Goal: Task Accomplishment & Management: Complete application form

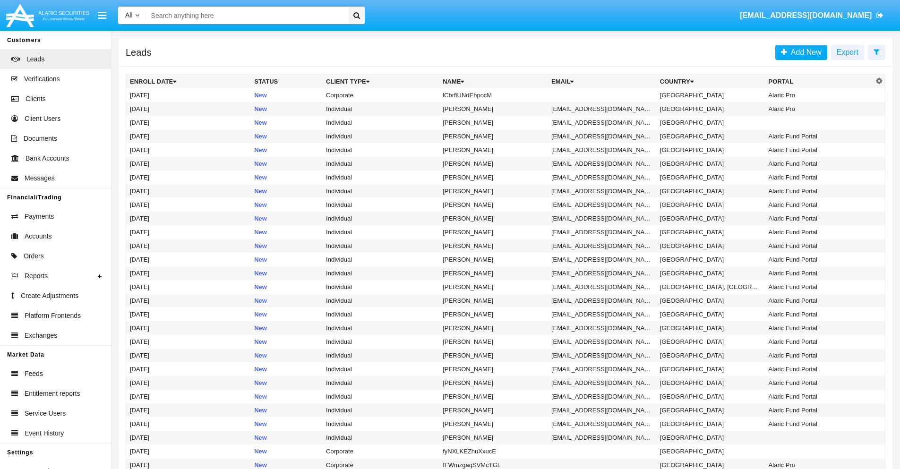
click at [876, 51] on icon at bounding box center [876, 52] width 6 height 8
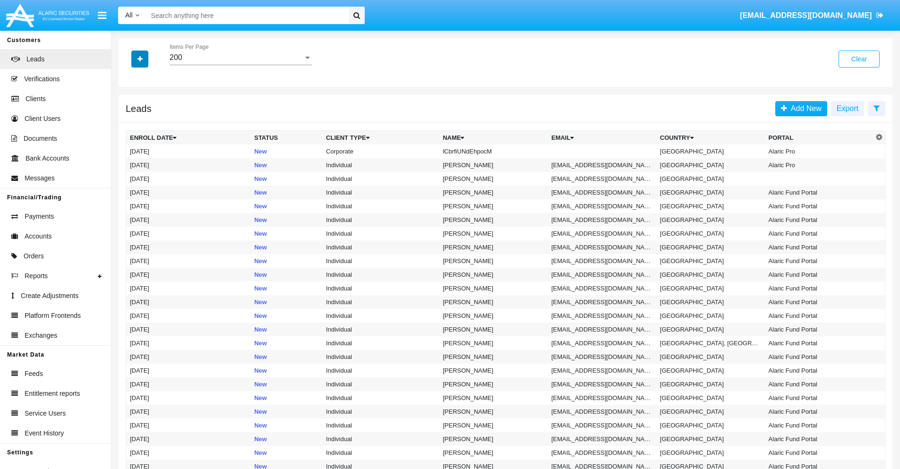
click at [140, 59] on icon "button" at bounding box center [139, 59] width 5 height 7
click at [147, 106] on span "Name" at bounding box center [147, 105] width 20 height 11
click at [130, 110] on input "Name" at bounding box center [129, 110] width 0 height 0
checkbox input "true"
click at [140, 59] on icon "button" at bounding box center [139, 59] width 5 height 7
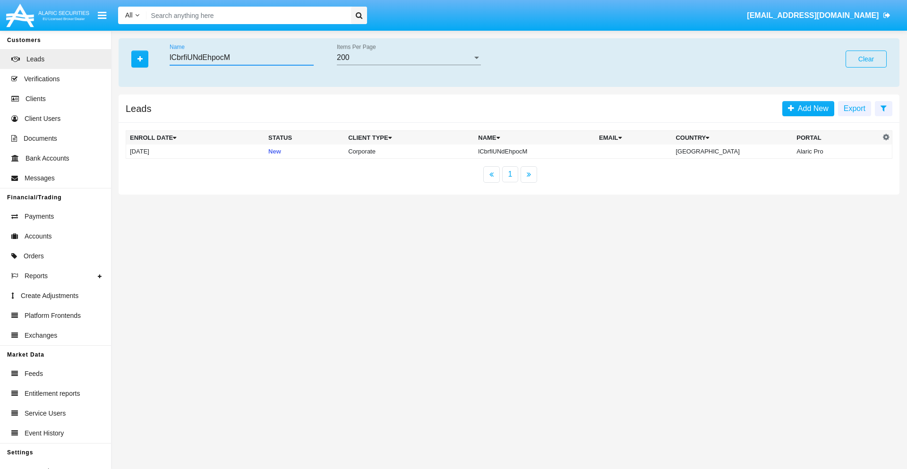
type input "lCbrfiUNdEhpocM"
click at [543, 151] on td "lCbrfiUNdEhpocM" at bounding box center [534, 152] width 121 height 14
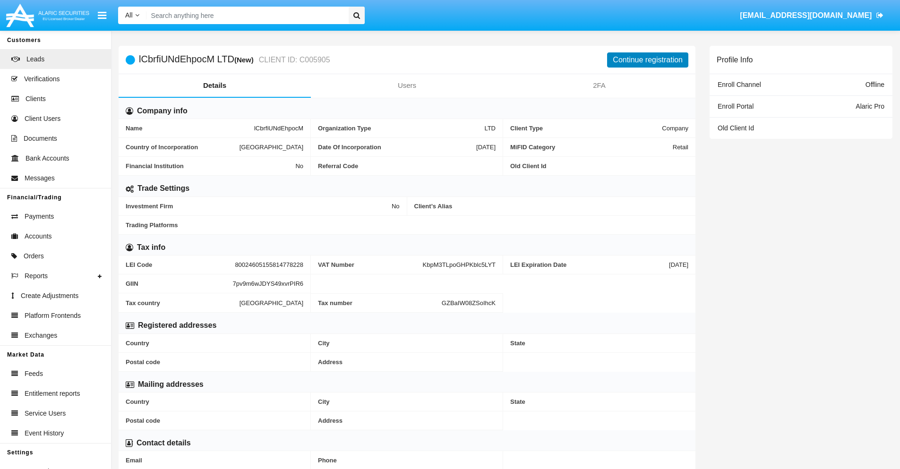
click at [648, 60] on button "Continue registration" at bounding box center [647, 59] width 81 height 15
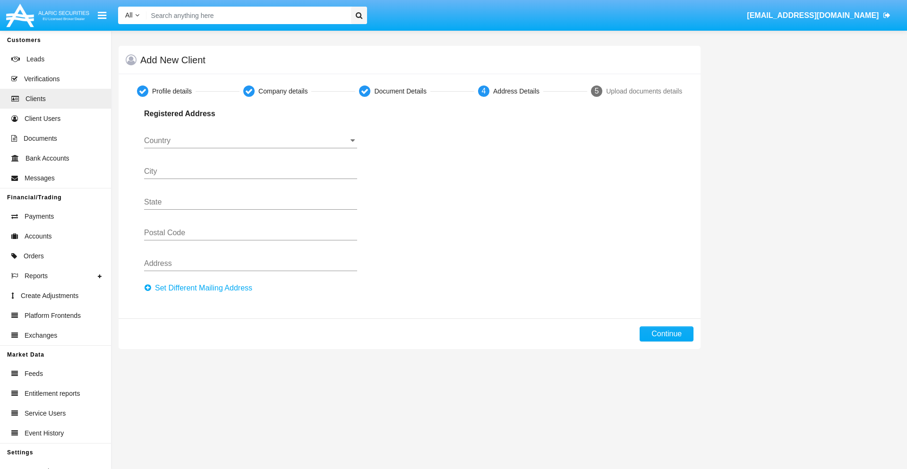
click at [201, 288] on button "Set Different Mailing Address" at bounding box center [201, 288] width 114 height 15
click at [250, 141] on input "Country" at bounding box center [250, 141] width 213 height 9
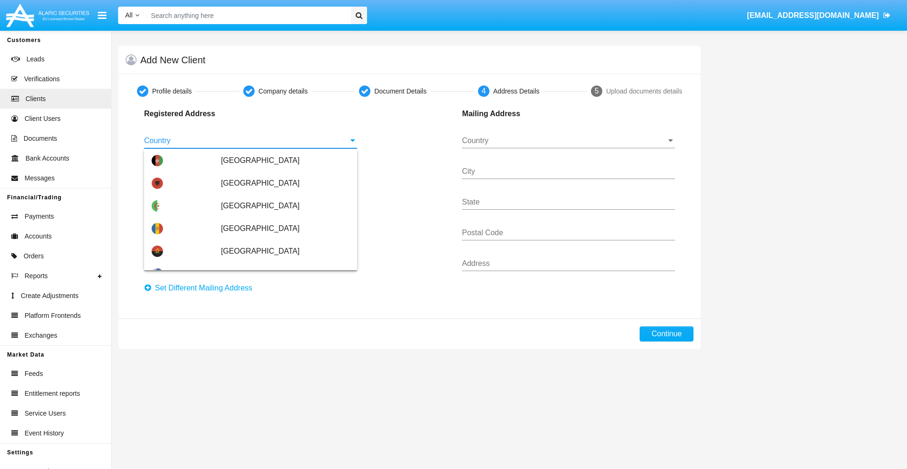
scroll to position [559, 0]
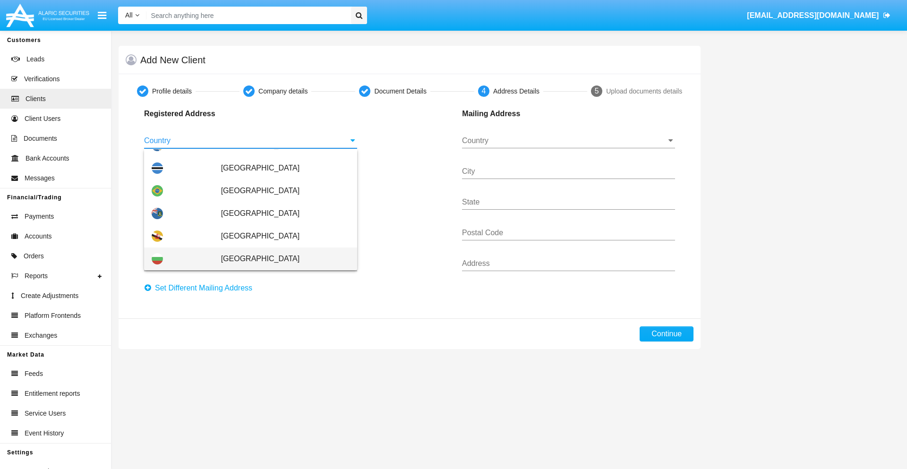
click at [280, 259] on span "Bulgaria" at bounding box center [285, 258] width 128 height 23
type input "Bulgaria"
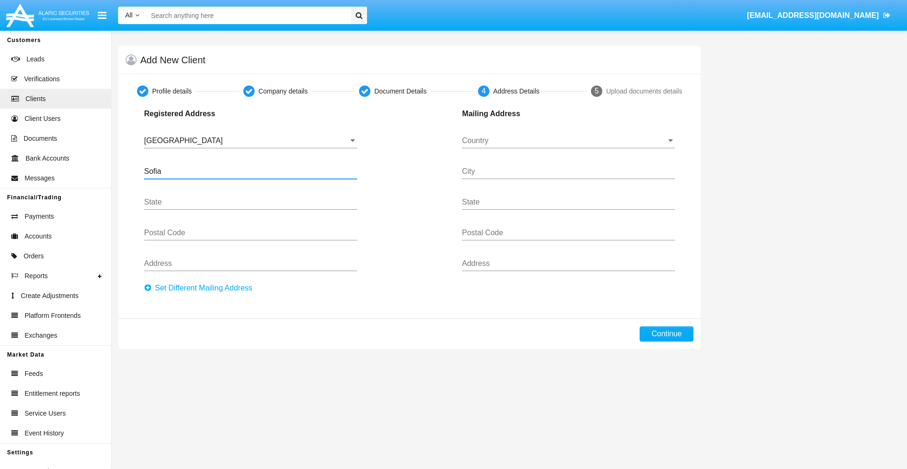
type input "Sofia"
type input "1000"
type input "Vasil Levski"
click at [568, 141] on input "Country" at bounding box center [568, 141] width 213 height 9
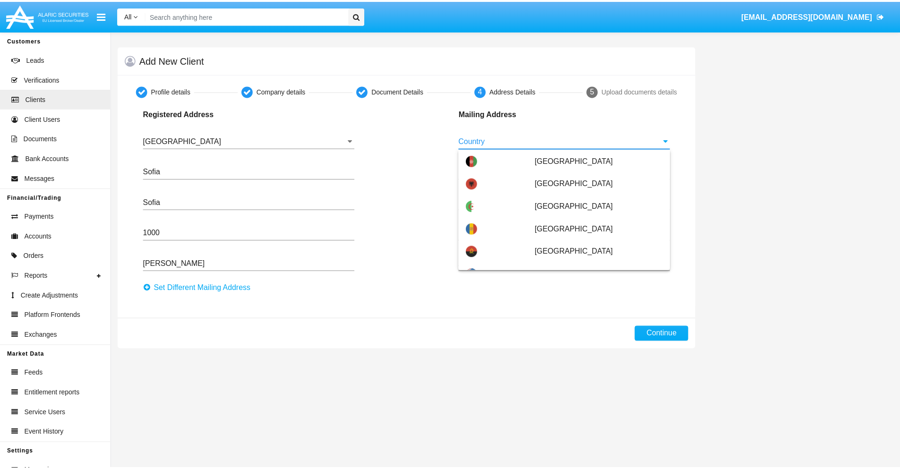
scroll to position [60, 0]
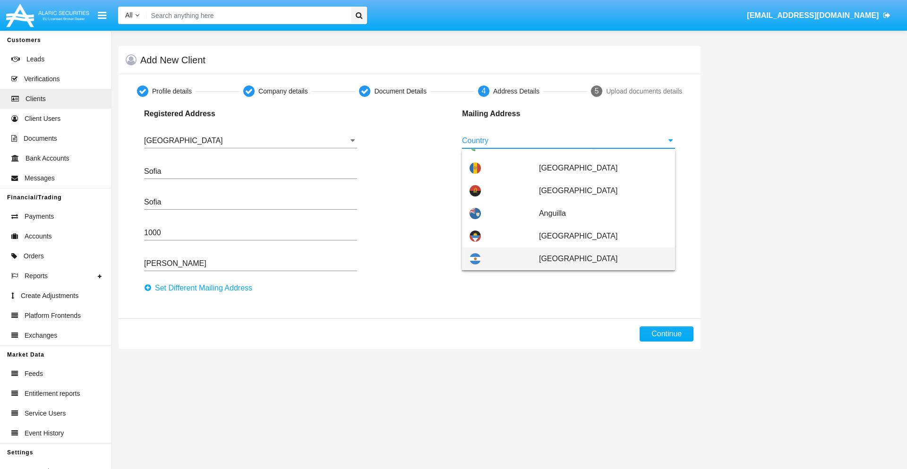
click at [598, 259] on span "Argentina" at bounding box center [603, 258] width 128 height 23
type input "Argentina"
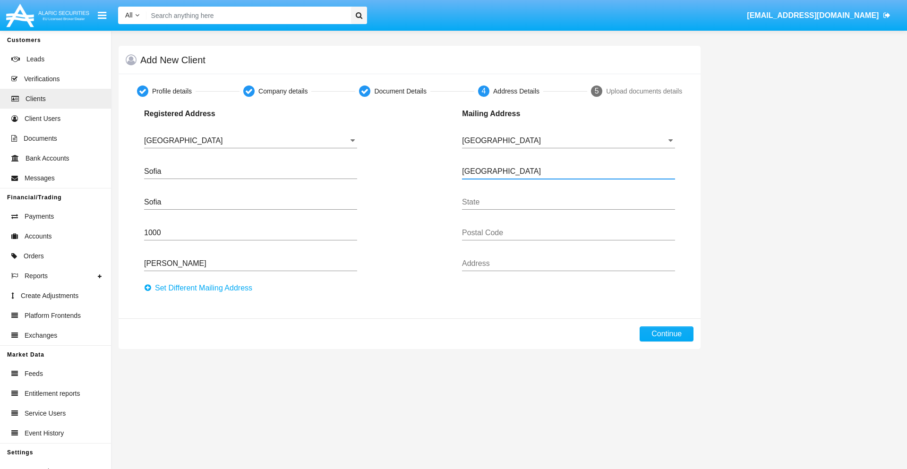
type input "Buenos Aires"
type input "7777"
type input "Test Mail Address"
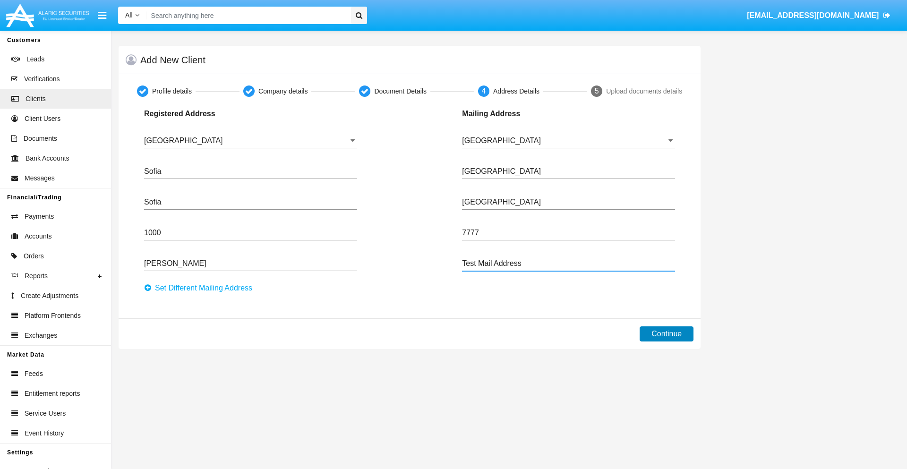
click at [666, 334] on button "Continue" at bounding box center [667, 333] width 54 height 15
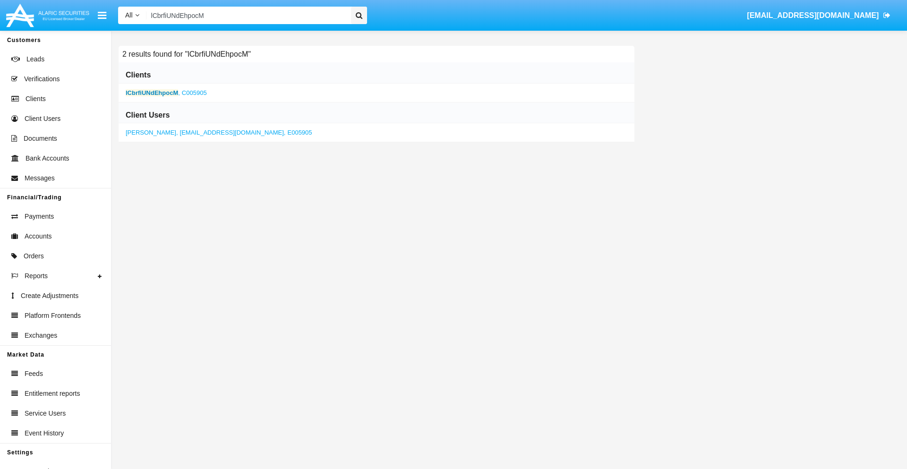
type input "lCbrfiUNdEhpocM"
click at [152, 93] on b "lCbrfiUNdEhpocM" at bounding box center [152, 92] width 52 height 7
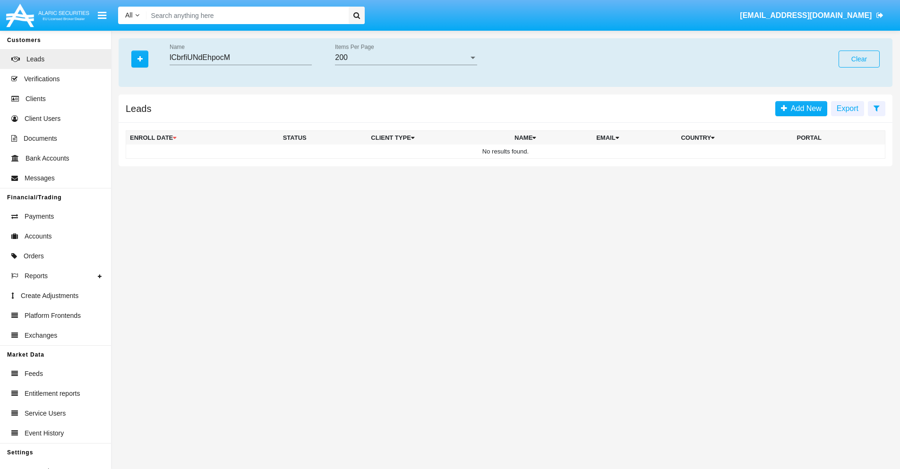
click at [859, 59] on button "Clear" at bounding box center [858, 59] width 41 height 17
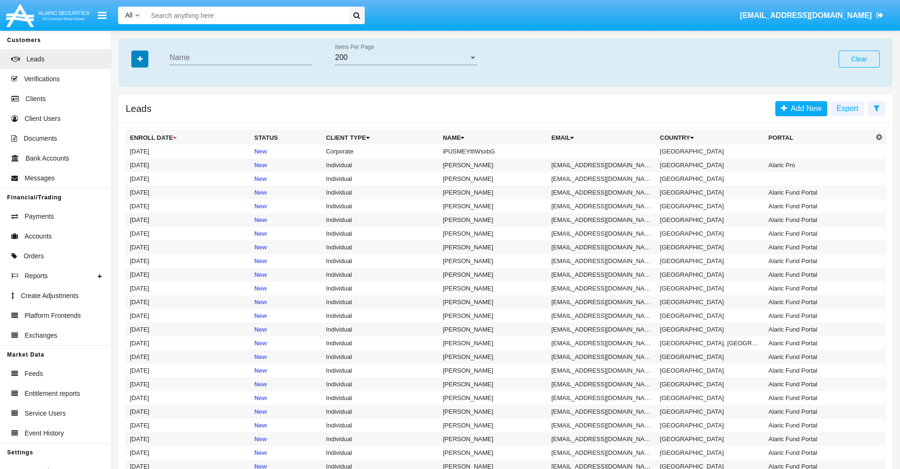
click at [140, 59] on icon "button" at bounding box center [139, 59] width 5 height 7
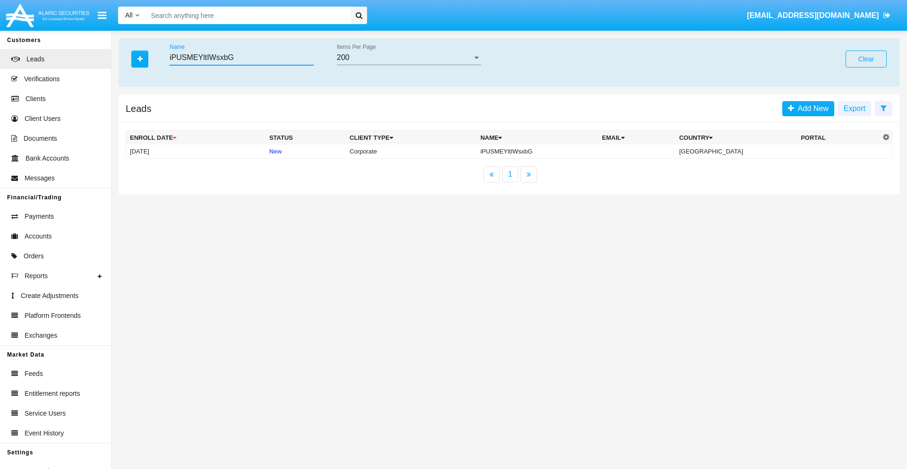
type input "iPUSMEYltIWsxbG"
click at [545, 151] on td "iPUSMEYltIWsxbG" at bounding box center [537, 152] width 121 height 14
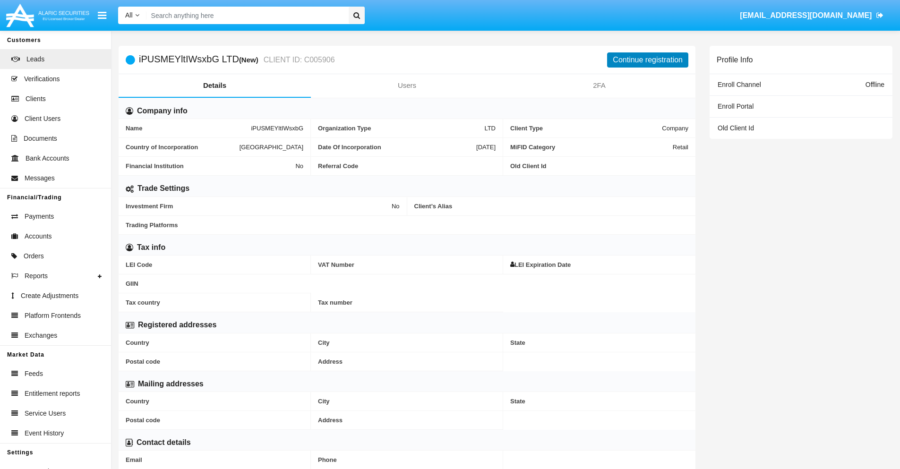
click at [648, 60] on button "Continue registration" at bounding box center [647, 59] width 81 height 15
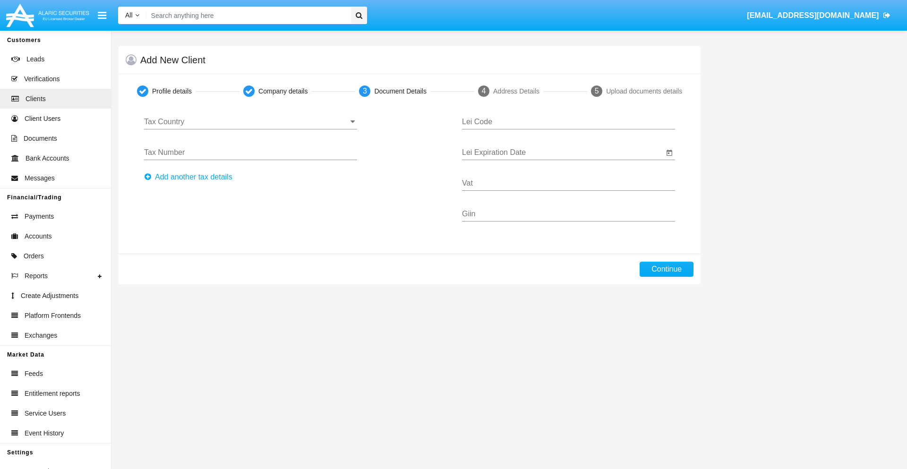
click at [250, 122] on input "Tax Country" at bounding box center [250, 122] width 213 height 9
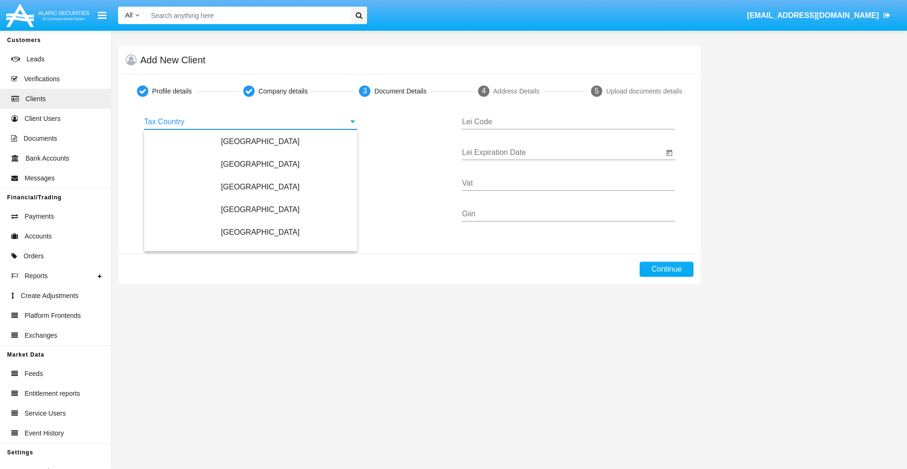
scroll to position [559, 0]
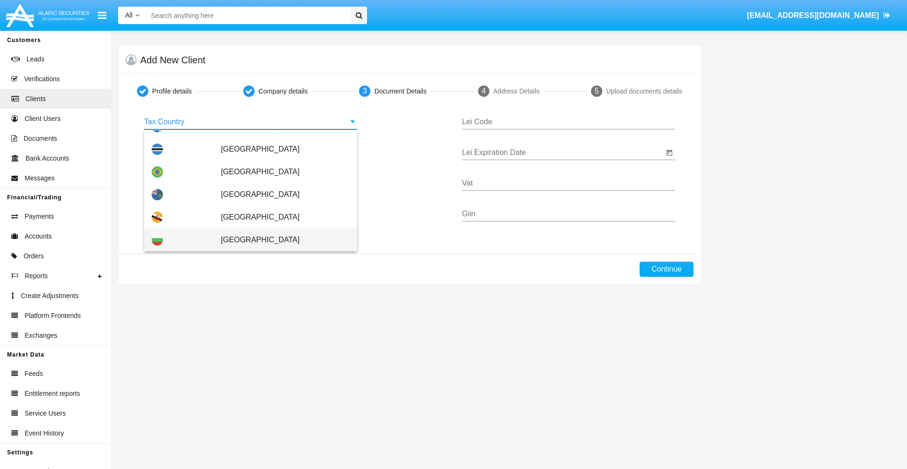
click at [280, 240] on span "Bulgaria" at bounding box center [285, 240] width 128 height 23
type input "Bulgaria"
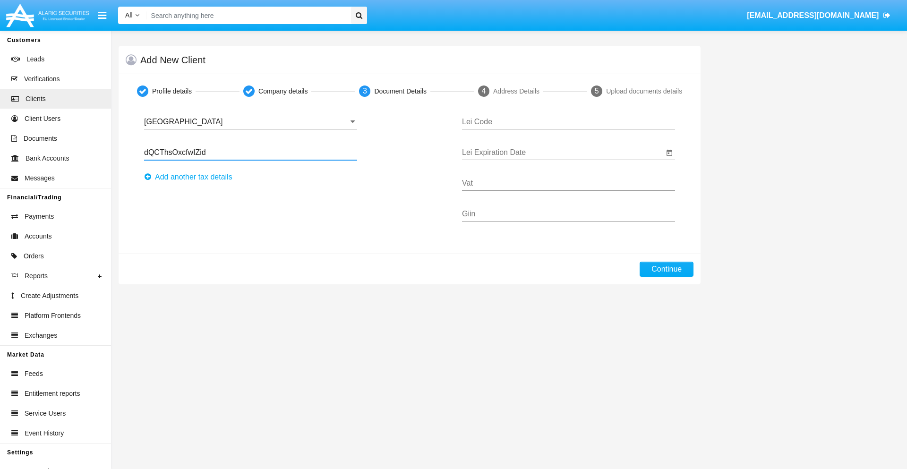
type input "dQCThsOxcfwIZid"
click at [191, 177] on button "Аdd another tax details" at bounding box center [191, 177] width 94 height 15
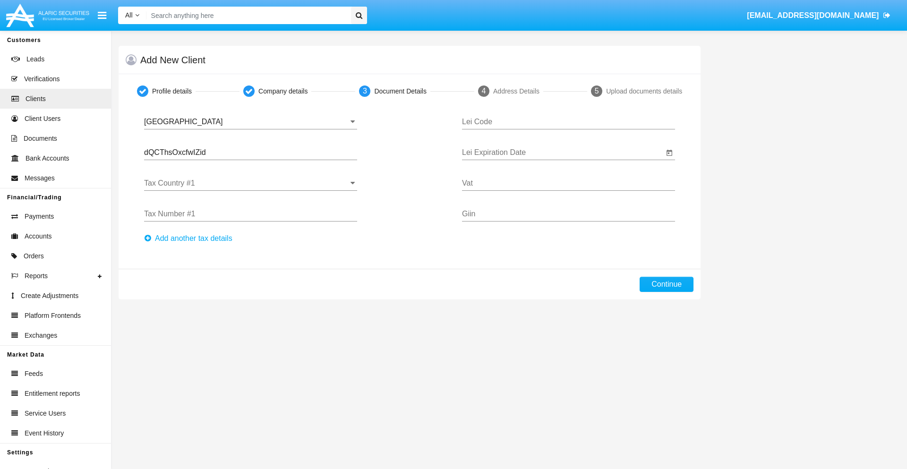
click at [250, 183] on input "Tax Country #1" at bounding box center [250, 183] width 213 height 9
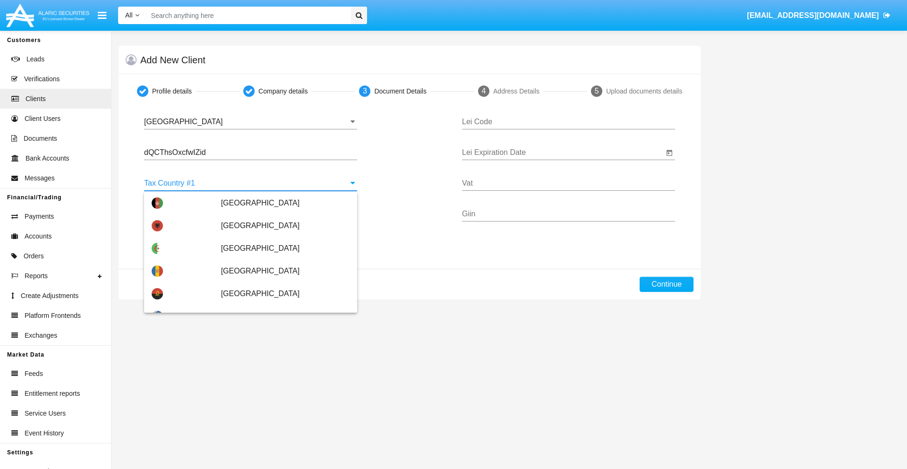
scroll to position [2101, 0]
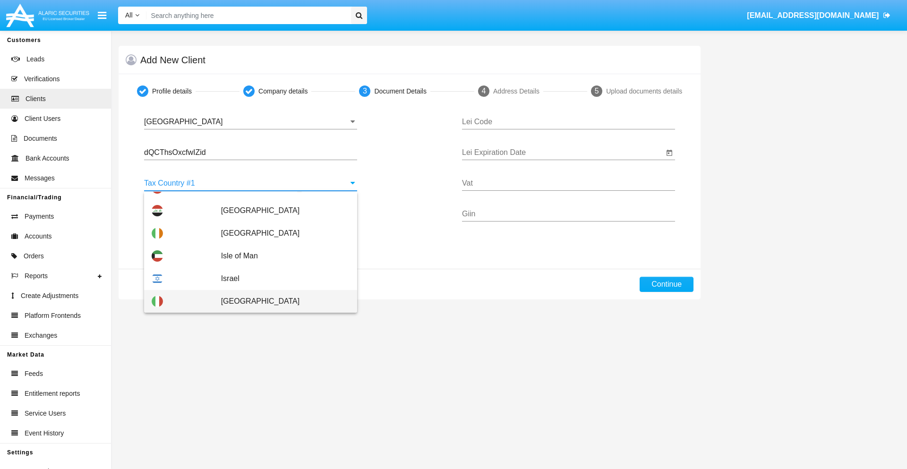
click at [280, 301] on span "Italy" at bounding box center [285, 301] width 128 height 23
type input "Italy"
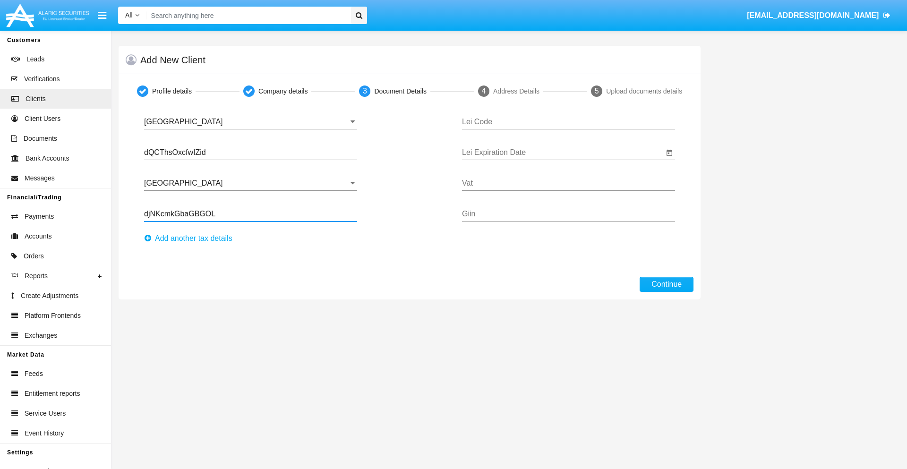
type input "djNKcmkGbaGBGOL"
click at [191, 239] on button "Аdd another tax details" at bounding box center [191, 238] width 94 height 15
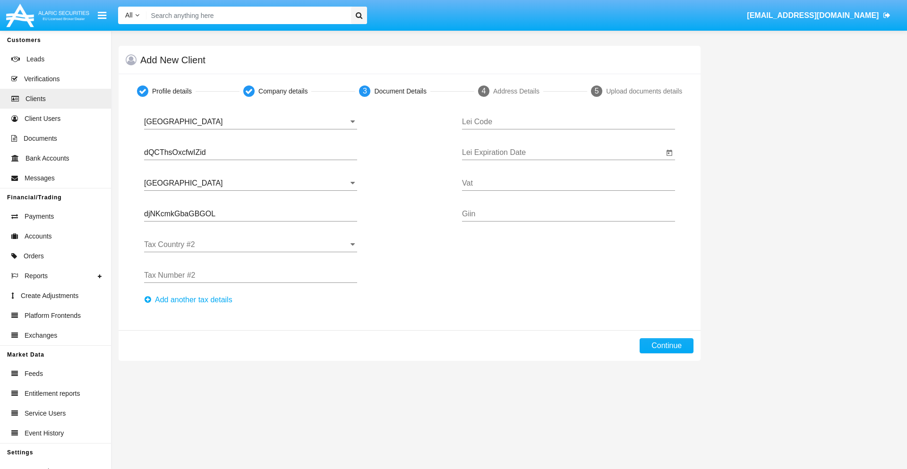
click at [250, 245] on input "Tax Country #2" at bounding box center [250, 244] width 213 height 9
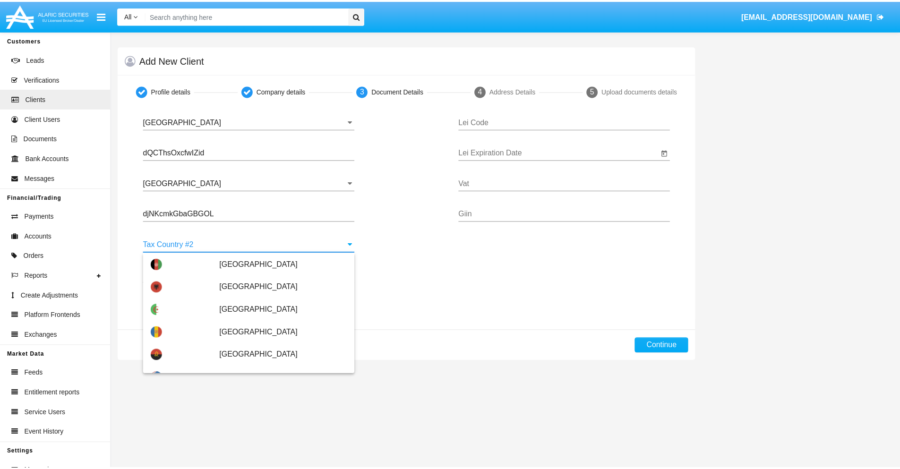
scroll to position [4209, 0]
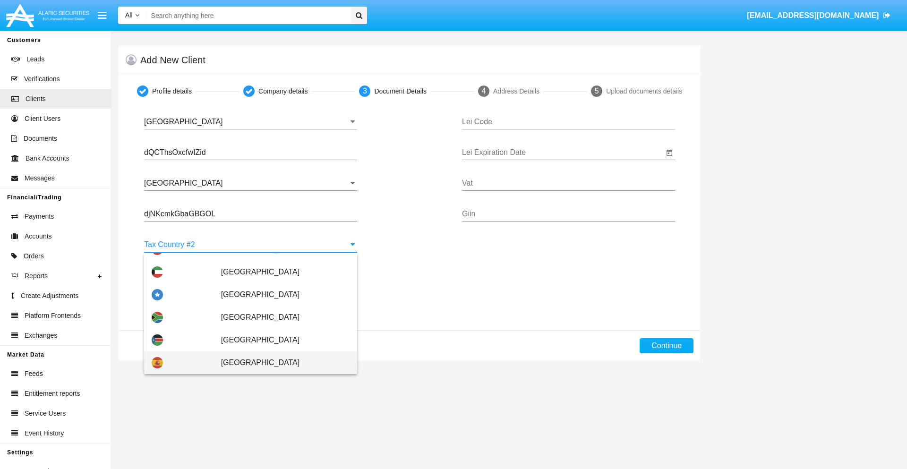
click at [280, 363] on span "Spain" at bounding box center [285, 362] width 128 height 23
type input "Spain"
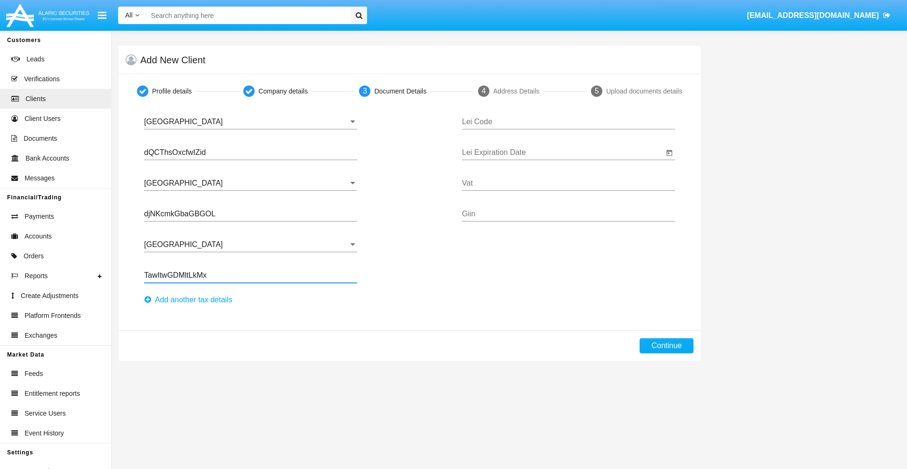
type input "TawItwGDMltLkMx"
type input "IXKWXPJDBQFZKHOGFZRF"
click at [563, 153] on input "Lei Expiration Date" at bounding box center [563, 152] width 202 height 9
click at [491, 180] on span "OCT 2025" at bounding box center [482, 181] width 21 height 8
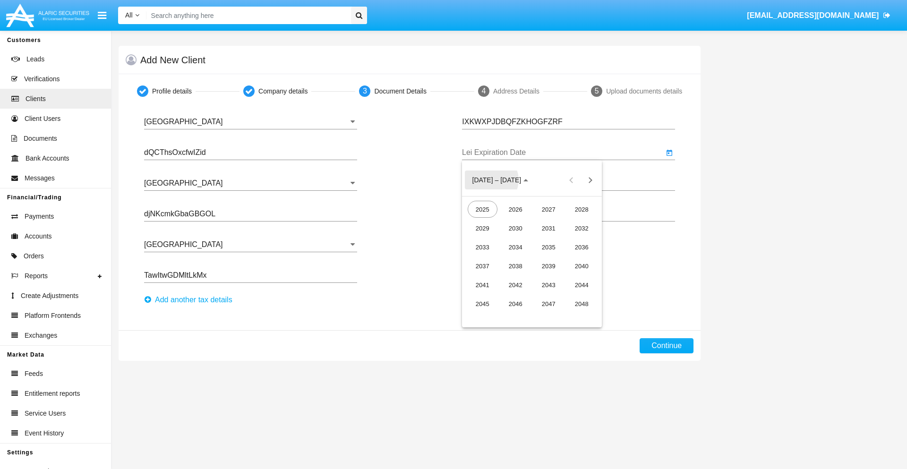
click at [581, 266] on div "2040" at bounding box center [582, 265] width 30 height 17
click at [515, 247] on div "JUN" at bounding box center [516, 247] width 30 height 17
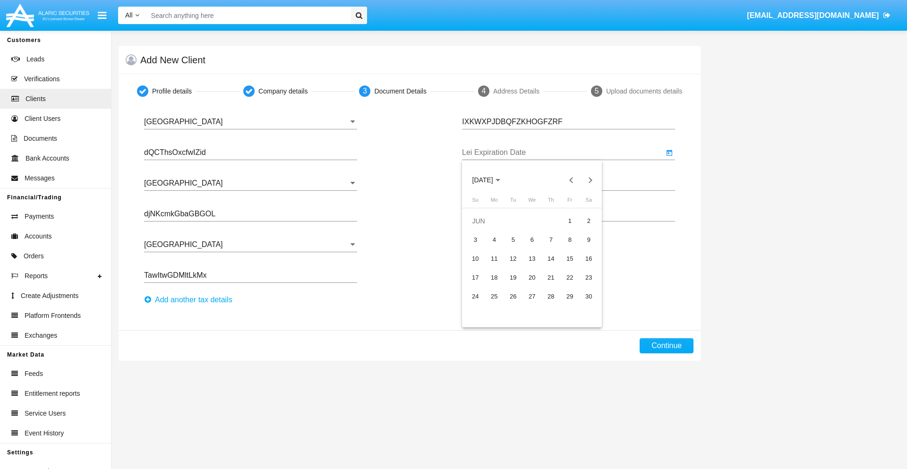
click at [570, 258] on div "15" at bounding box center [569, 258] width 17 height 17
type input "06/15/40"
type input "seejYdiDYcuAbmY"
type input "tKqrizcKQYoJdbi"
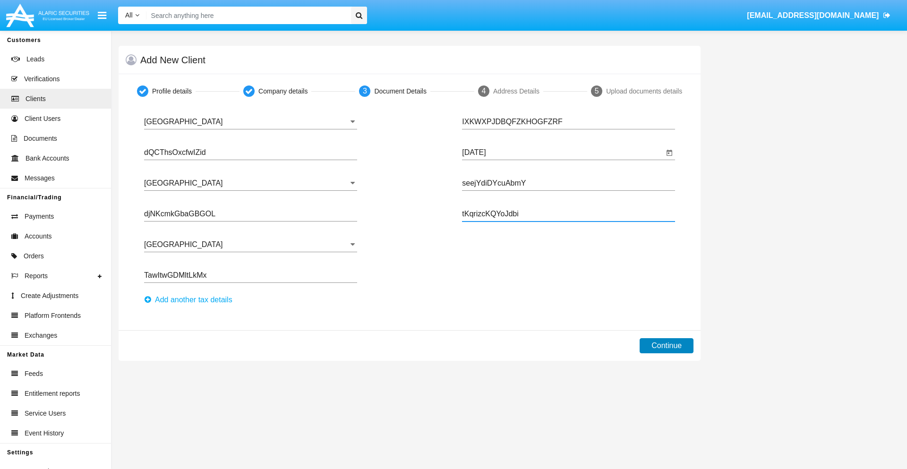
click at [666, 346] on button "Continue" at bounding box center [667, 345] width 54 height 15
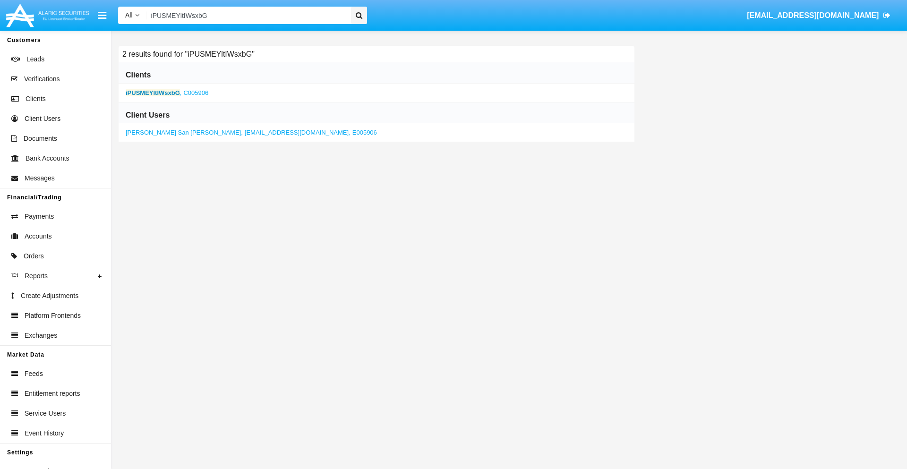
type input "iPUSMEYltIWsxbG"
click at [153, 93] on b "iPUSMEYltIWsxbG" at bounding box center [153, 92] width 54 height 7
